Goal: Information Seeking & Learning: Learn about a topic

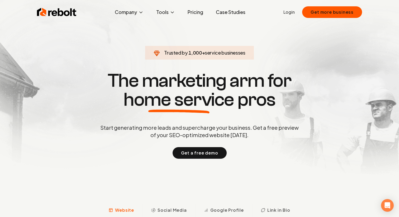
click at [199, 14] on link "Pricing" at bounding box center [195, 12] width 24 height 11
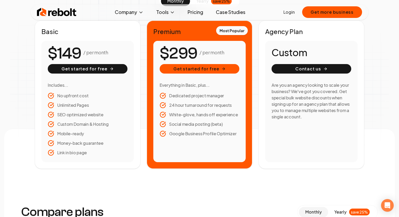
scroll to position [95, 0]
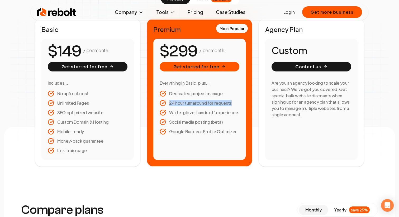
drag, startPoint x: 178, startPoint y: 106, endPoint x: 220, endPoint y: 106, distance: 42.2
click at [220, 106] on ul "Dedicated project manager 24 hour turnaround for requests White-glove, hands of…" at bounding box center [199, 112] width 80 height 44
click at [203, 115] on li "White-glove, hands off experience" at bounding box center [199, 112] width 80 height 6
drag, startPoint x: 177, startPoint y: 115, endPoint x: 229, endPoint y: 115, distance: 51.4
click at [226, 115] on li "White-glove, hands off experience" at bounding box center [199, 112] width 80 height 6
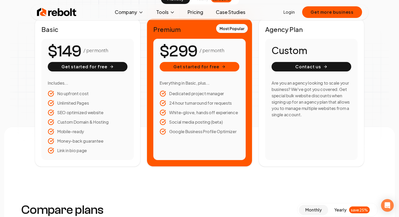
drag, startPoint x: 194, startPoint y: 128, endPoint x: 226, endPoint y: 128, distance: 32.2
click at [226, 128] on ul "Dedicated project manager 24 hour turnaround for requests White-glove, hands of…" at bounding box center [199, 112] width 80 height 44
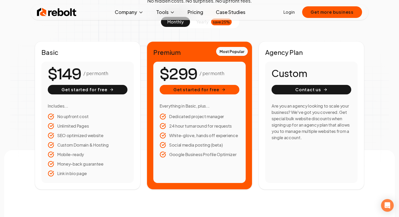
scroll to position [69, 0]
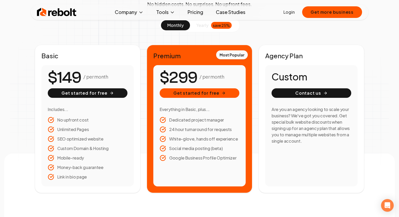
click at [77, 168] on li "Money-back guarantee" at bounding box center [88, 167] width 80 height 6
click at [67, 157] on li "Mobile-ready" at bounding box center [88, 158] width 80 height 6
click at [219, 11] on link "Case Studies" at bounding box center [230, 12] width 38 height 11
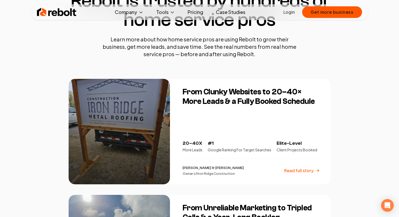
scroll to position [54, 0]
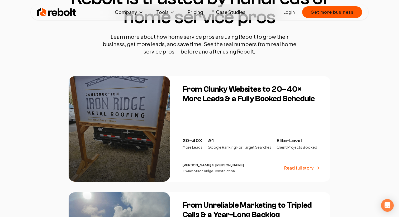
click at [258, 100] on h3 "From Clunky Websites to 20–40× More Leads & a Fully Booked Schedule" at bounding box center [250, 94] width 137 height 19
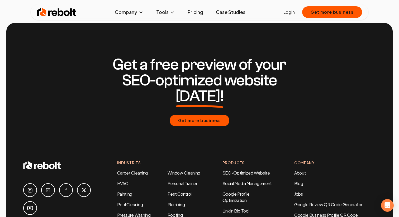
scroll to position [1403, 0]
